Goal: Information Seeking & Learning: Understand process/instructions

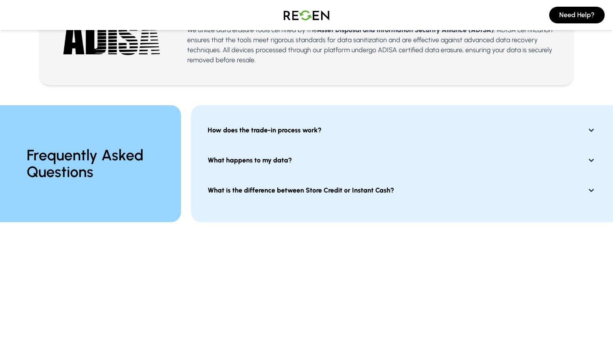
scroll to position [605, 0]
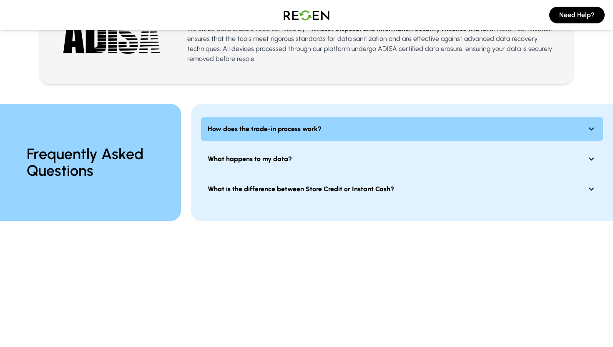
click at [310, 136] on button "How does the trade-in process work?" at bounding box center [402, 128] width 402 height 23
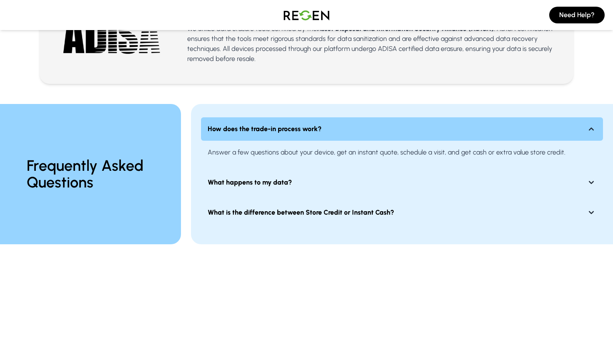
scroll to position [620, 0]
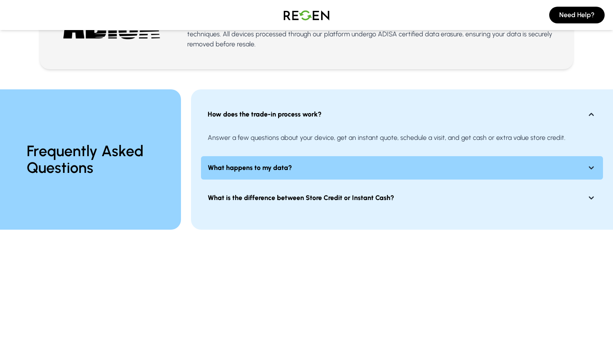
click at [296, 162] on button "What happens to my data?" at bounding box center [402, 167] width 402 height 23
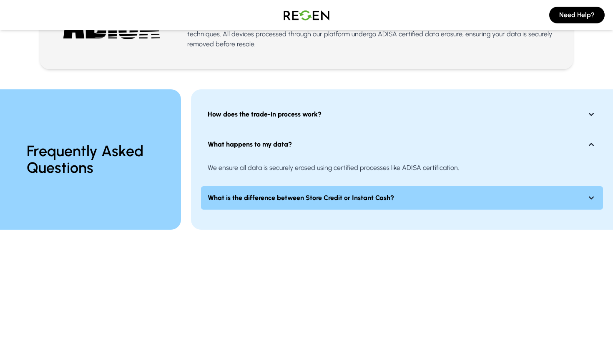
click at [280, 206] on button "What is the difference between Store Credit or Instant Cash?" at bounding box center [402, 197] width 402 height 23
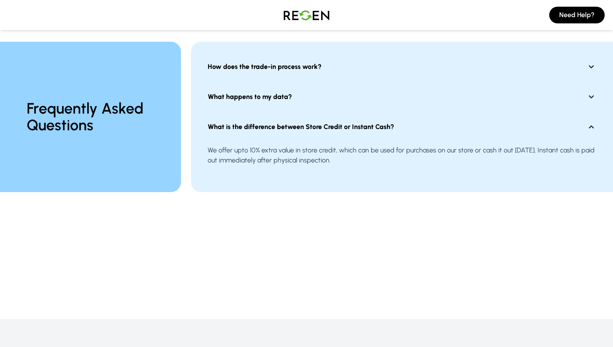
scroll to position [668, 0]
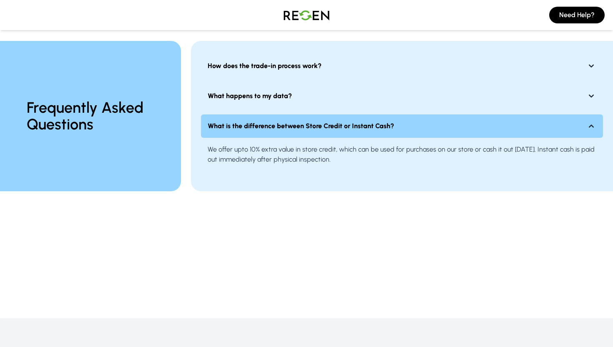
click at [594, 129] on icon at bounding box center [591, 126] width 10 height 10
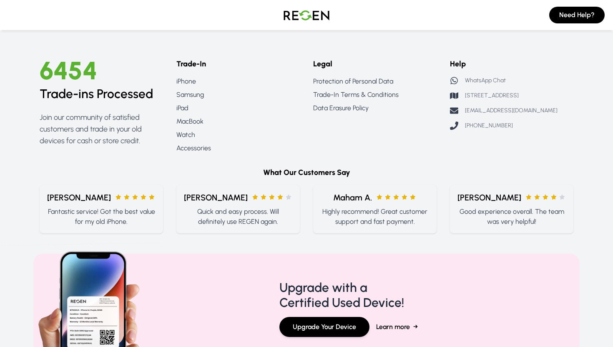
scroll to position [925, 0]
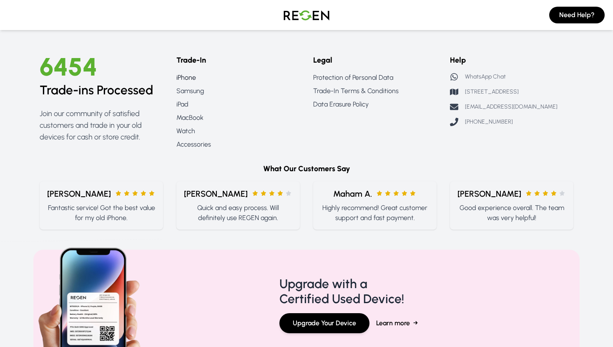
click at [187, 78] on link "iPhone" at bounding box center [237, 78] width 123 height 10
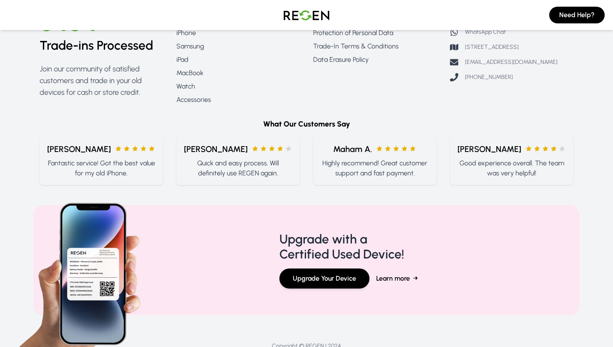
scroll to position [1369, 0]
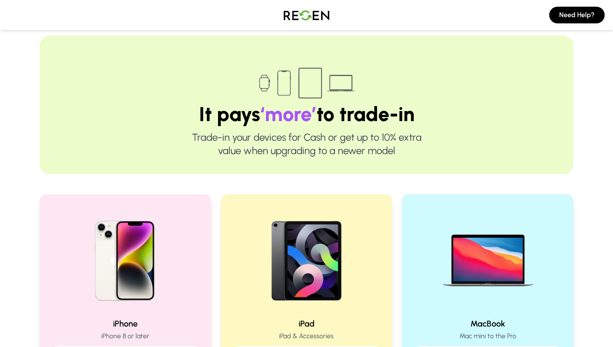
scroll to position [14, 0]
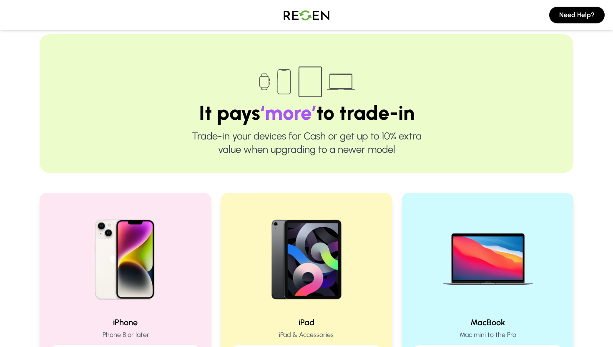
click at [257, 154] on p "Trade-in your devices for Cash or get up to 10% extra value when upgrading to a…" at bounding box center [306, 142] width 480 height 27
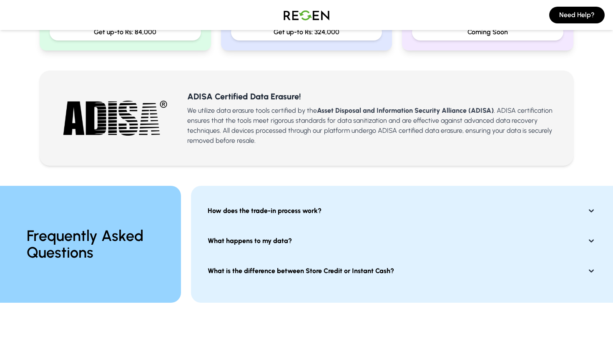
scroll to position [524, 0]
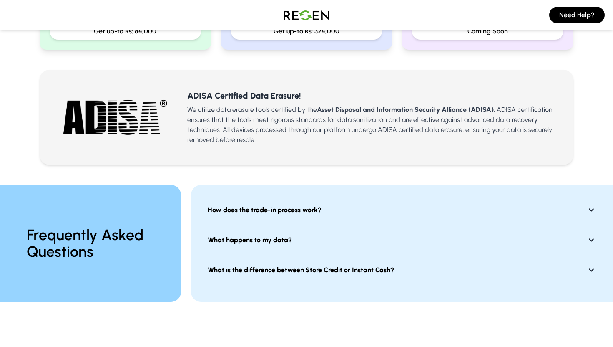
click at [248, 99] on h3 "ADISA Certified Data Erasure!" at bounding box center [373, 96] width 373 height 12
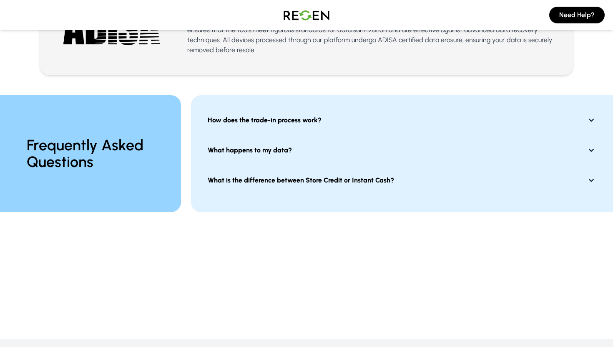
scroll to position [616, 0]
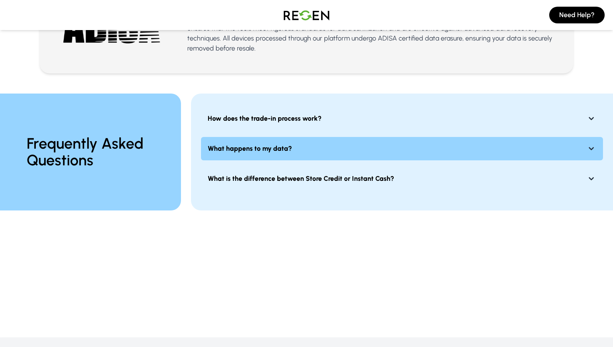
click at [237, 149] on strong "What happens to my data?" at bounding box center [250, 148] width 84 height 10
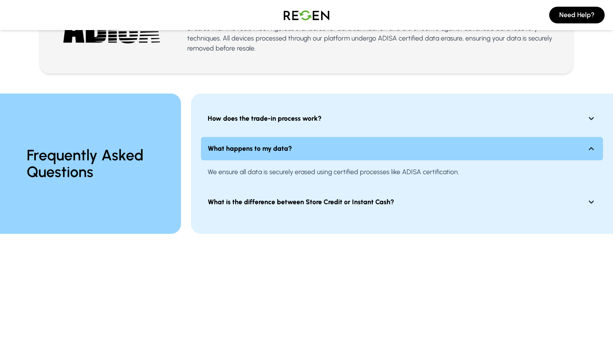
click at [237, 149] on strong "What happens to my data?" at bounding box center [250, 148] width 84 height 10
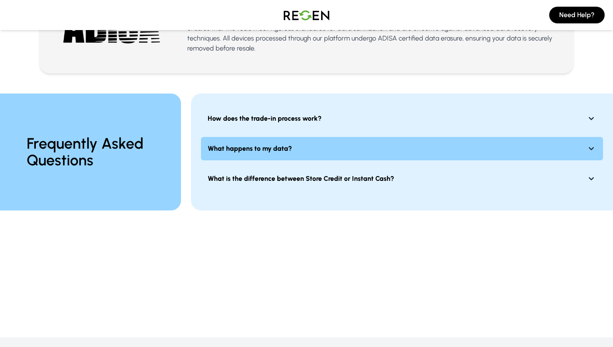
click at [237, 149] on strong "What happens to my data?" at bounding box center [250, 148] width 84 height 10
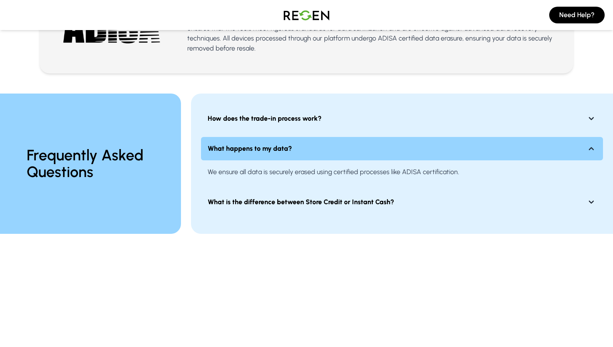
click at [237, 149] on strong "What happens to my data?" at bounding box center [250, 148] width 84 height 10
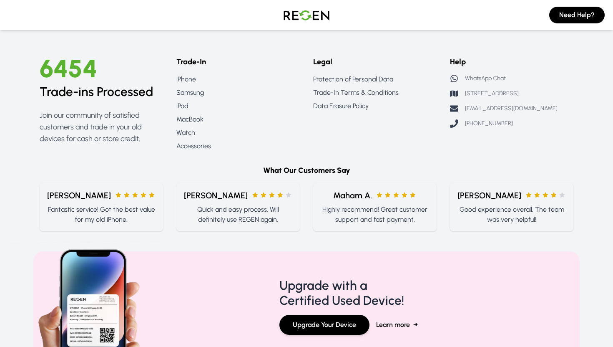
scroll to position [926, 0]
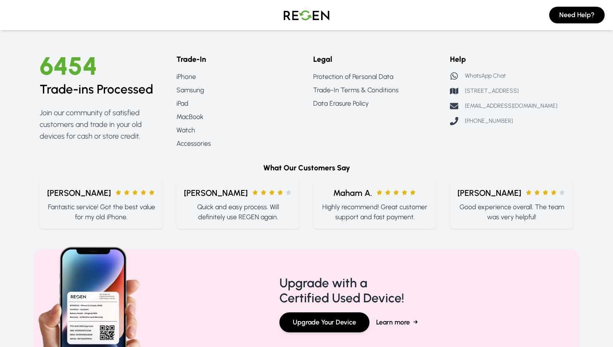
click at [88, 96] on h2 "Trade-ins Processed" at bounding box center [101, 89] width 123 height 15
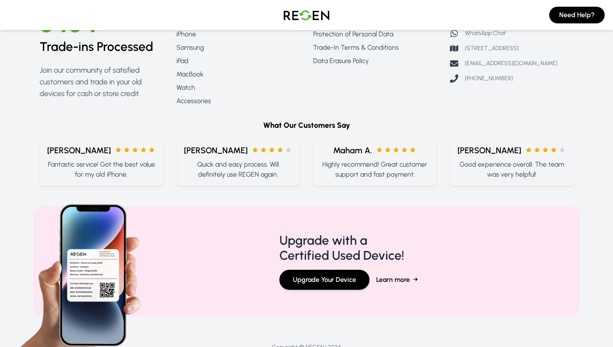
scroll to position [1001, 0]
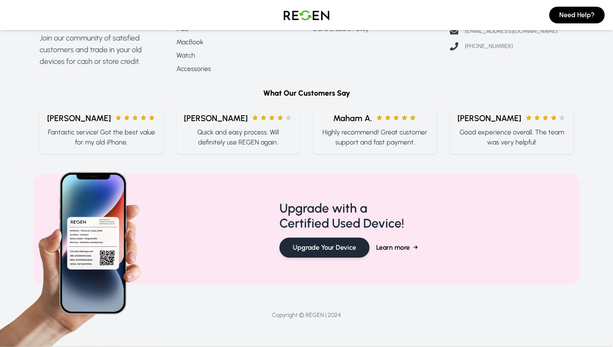
click at [344, 249] on button "Upgrade Your Device" at bounding box center [324, 247] width 90 height 20
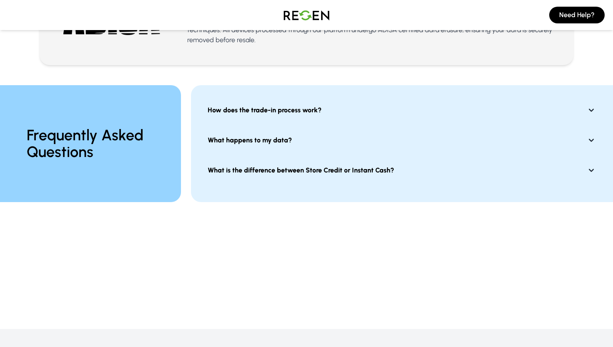
scroll to position [625, 0]
